Goal: Information Seeking & Learning: Learn about a topic

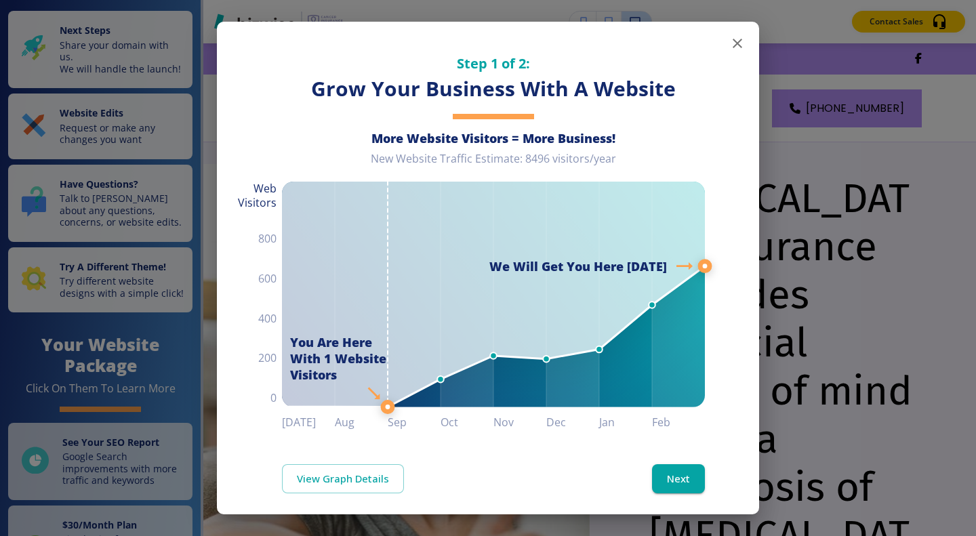
click at [730, 41] on icon "button" at bounding box center [737, 43] width 16 height 16
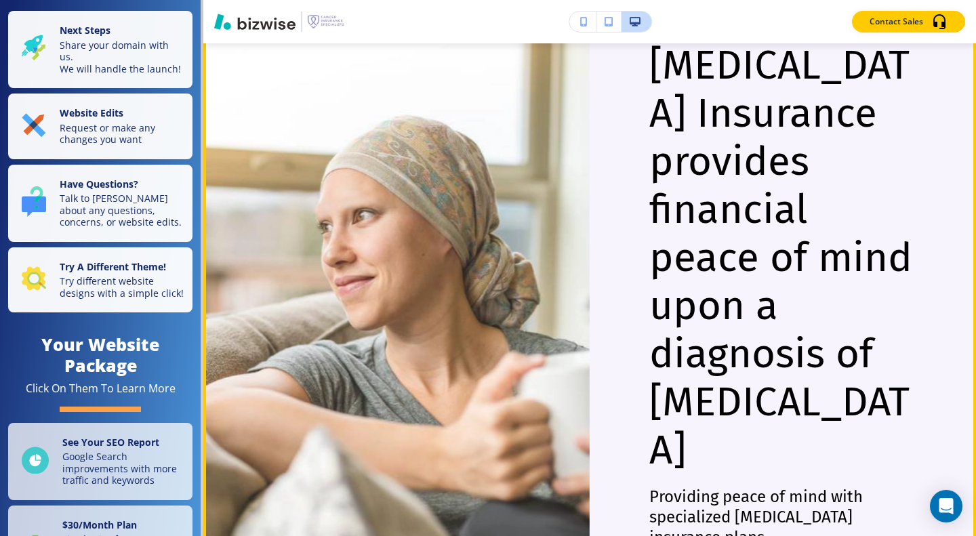
scroll to position [68, 0]
